Goal: Information Seeking & Learning: Learn about a topic

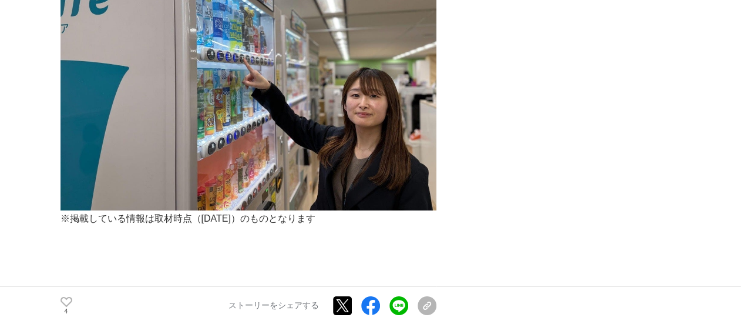
scroll to position [3996, 0]
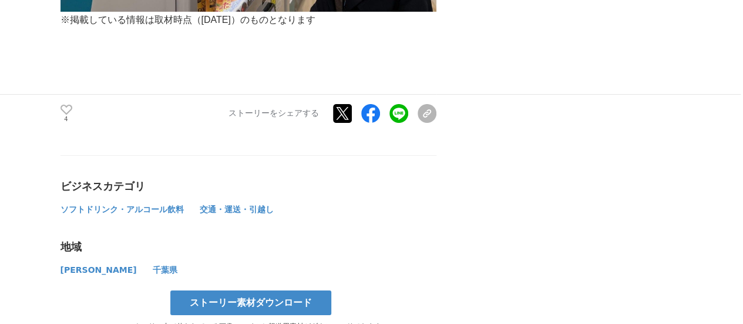
scroll to position [4525, 0]
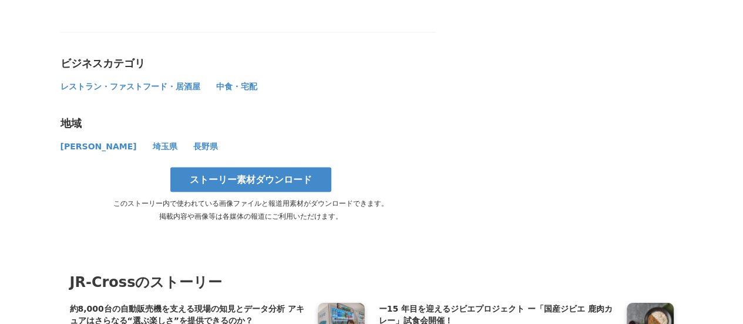
scroll to position [3467, 0]
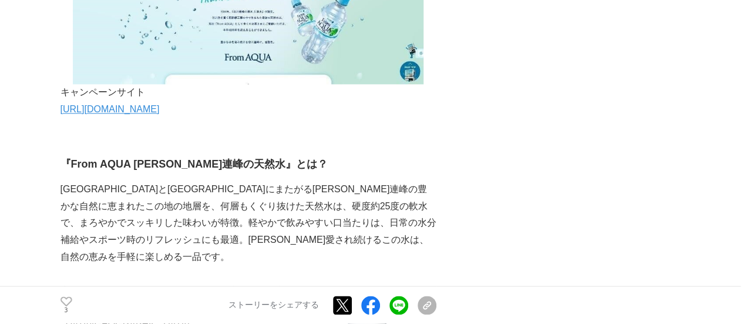
scroll to position [764, 0]
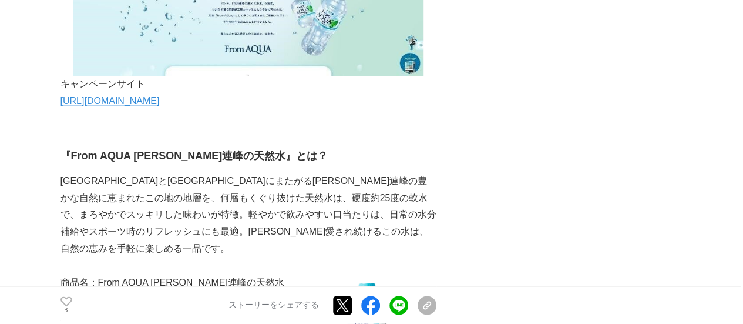
click at [160, 96] on link "https://www.acure-fun.net/cp/fromaqua/40th/" at bounding box center [110, 101] width 99 height 10
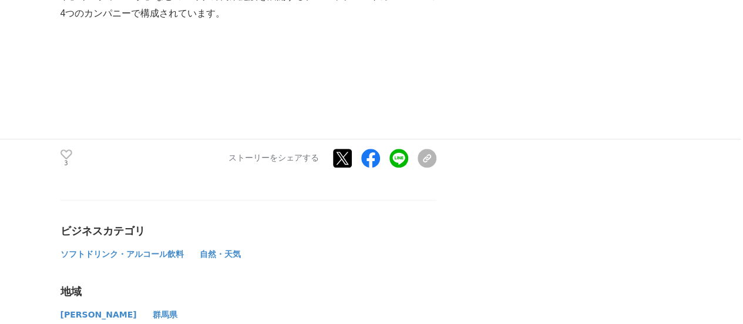
scroll to position [5054, 0]
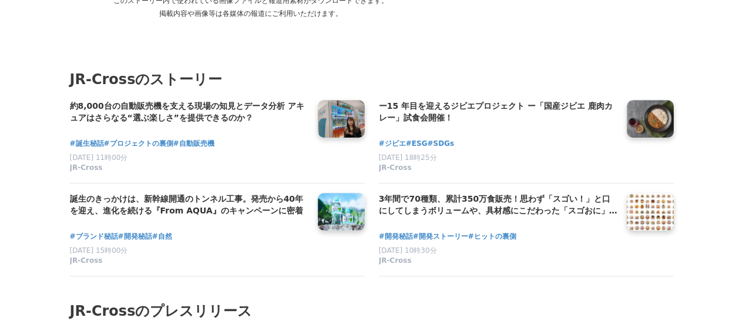
scroll to position [7111, 0]
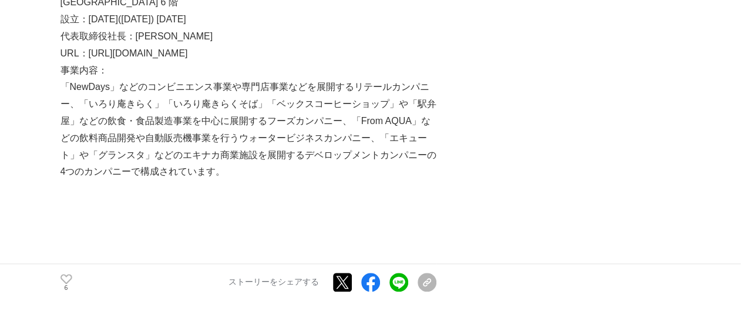
scroll to position [2703, 0]
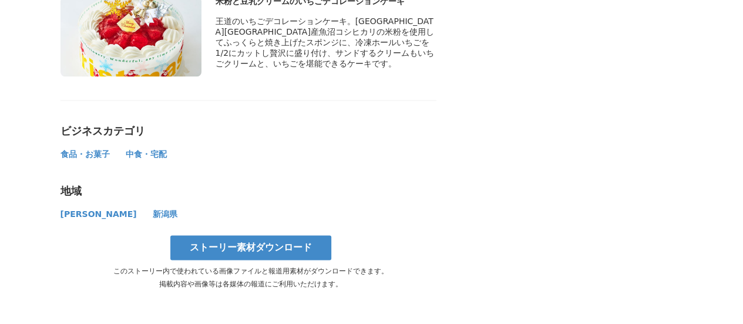
scroll to position [5289, 0]
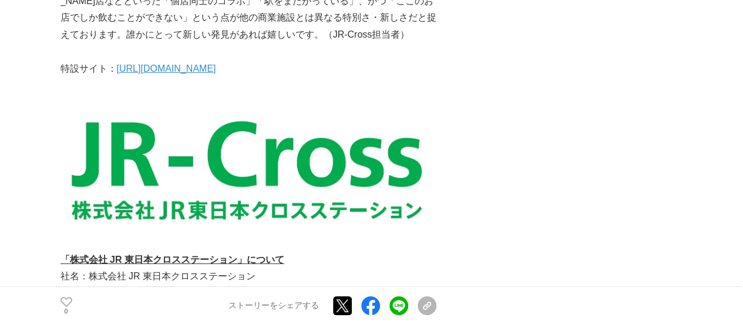
scroll to position [4408, 0]
